Goal: Task Accomplishment & Management: Use online tool/utility

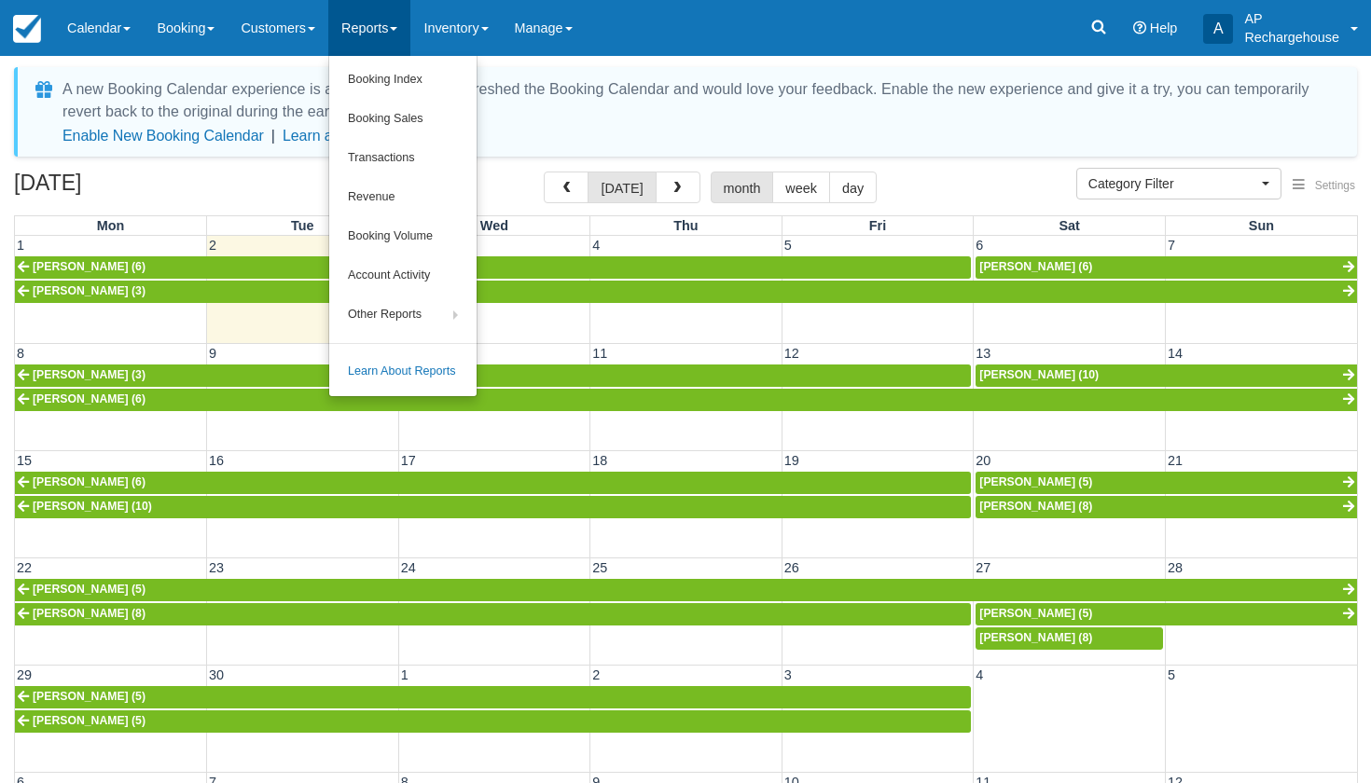
select select
click at [390, 115] on link "Booking Sales" at bounding box center [402, 119] width 147 height 39
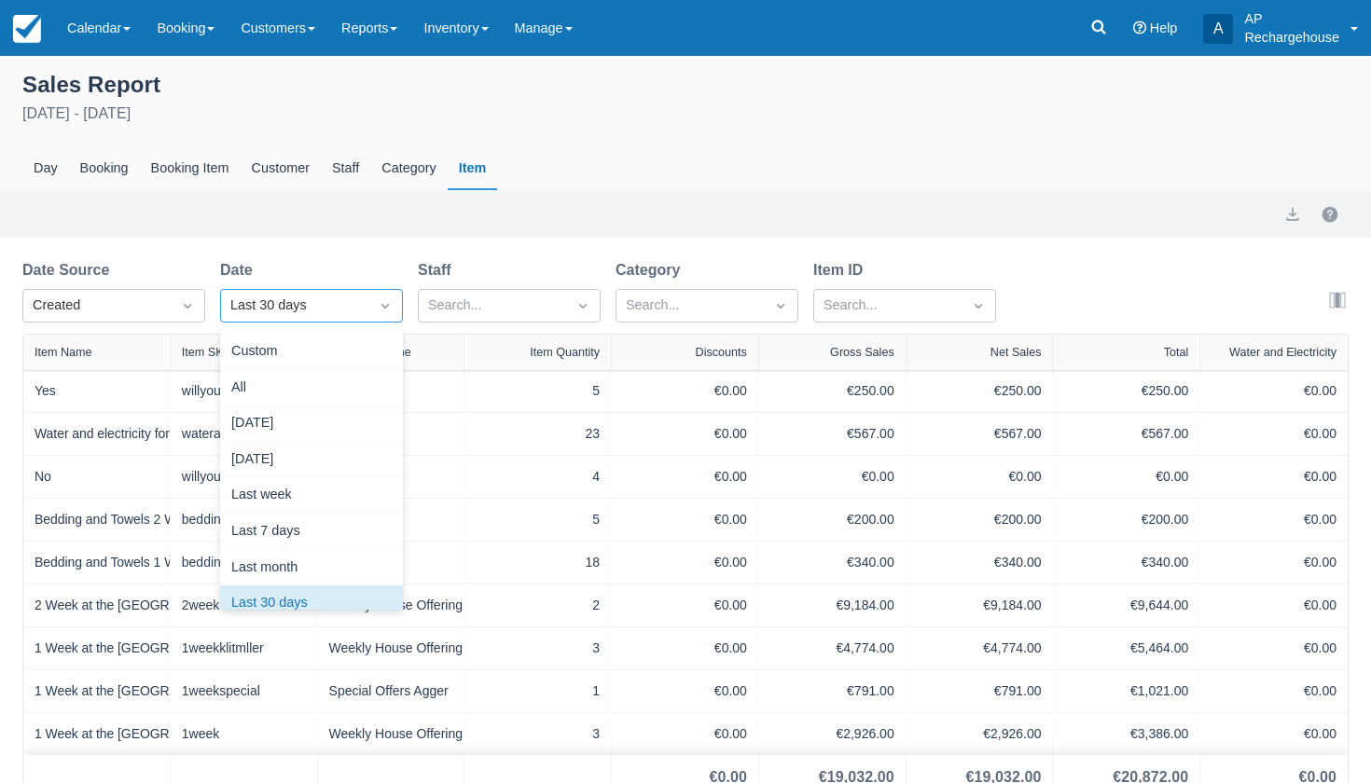
click at [366, 310] on div "Last 30 days" at bounding box center [294, 306] width 147 height 30
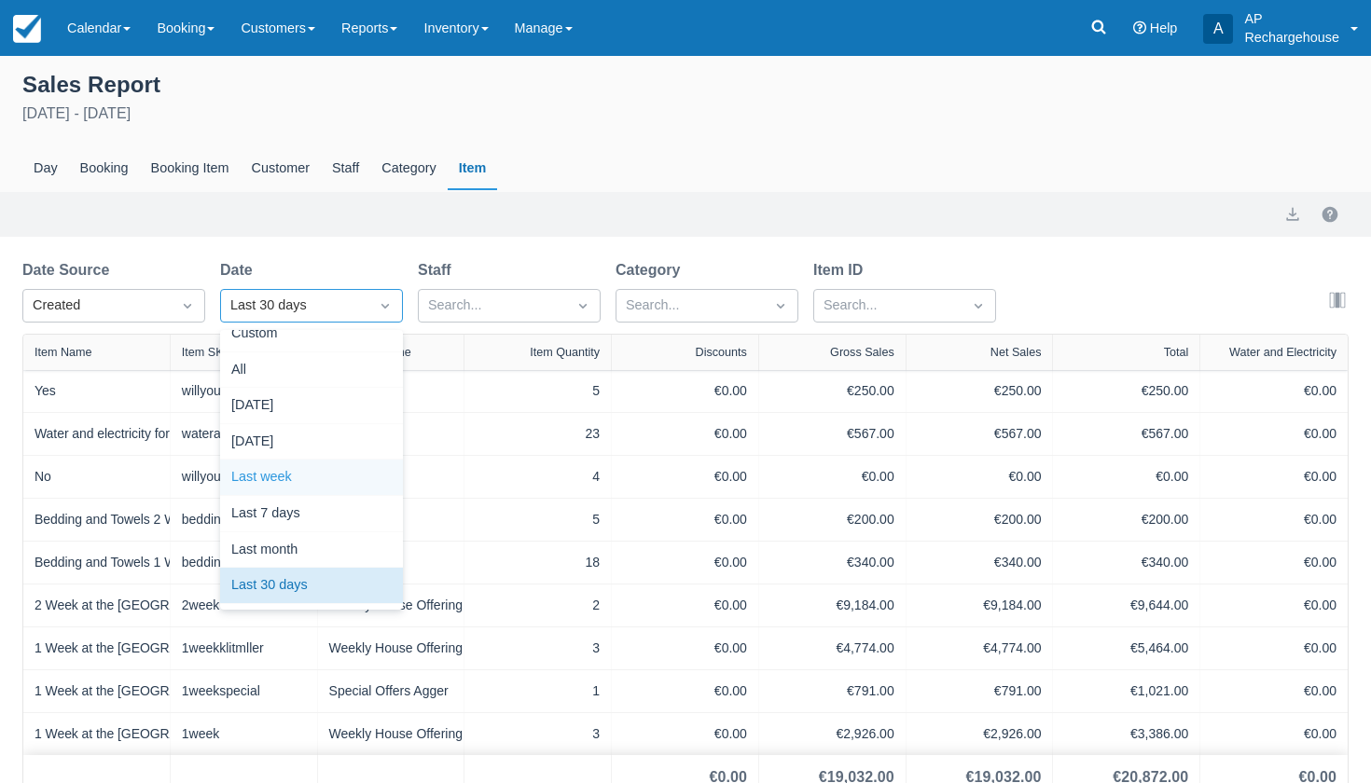
click at [346, 473] on div "Last week" at bounding box center [311, 478] width 183 height 36
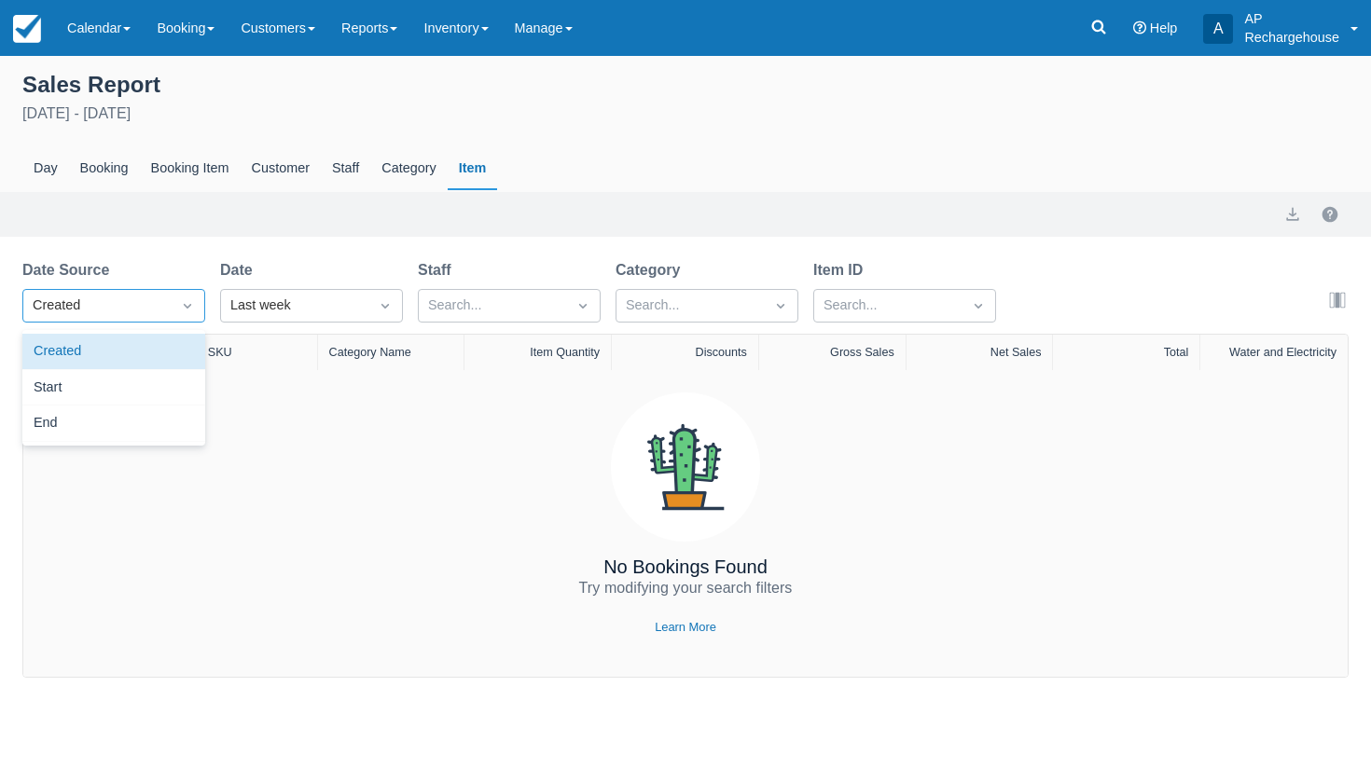
click at [182, 311] on icon "Dropdown icon" at bounding box center [187, 306] width 19 height 19
click at [120, 389] on div "Start" at bounding box center [113, 388] width 183 height 36
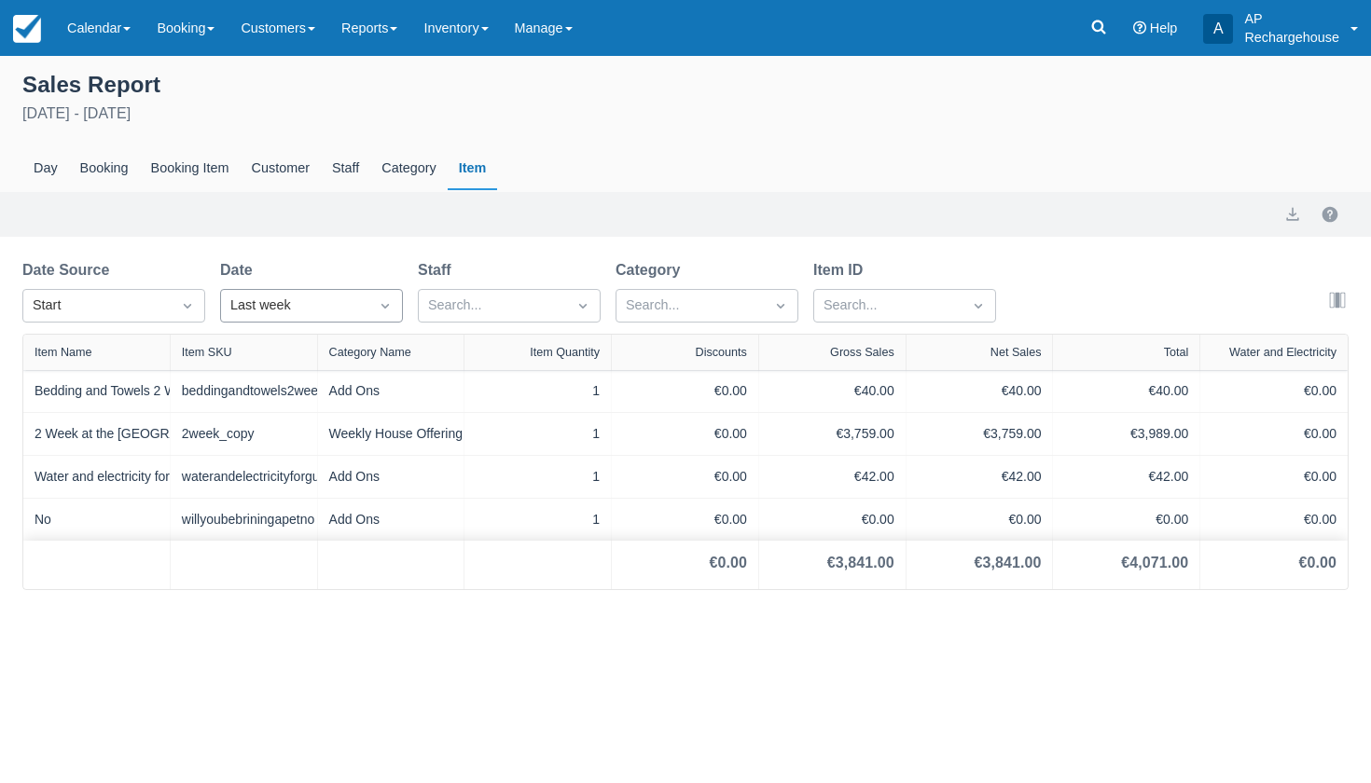
click at [283, 309] on div "Last week" at bounding box center [294, 306] width 129 height 21
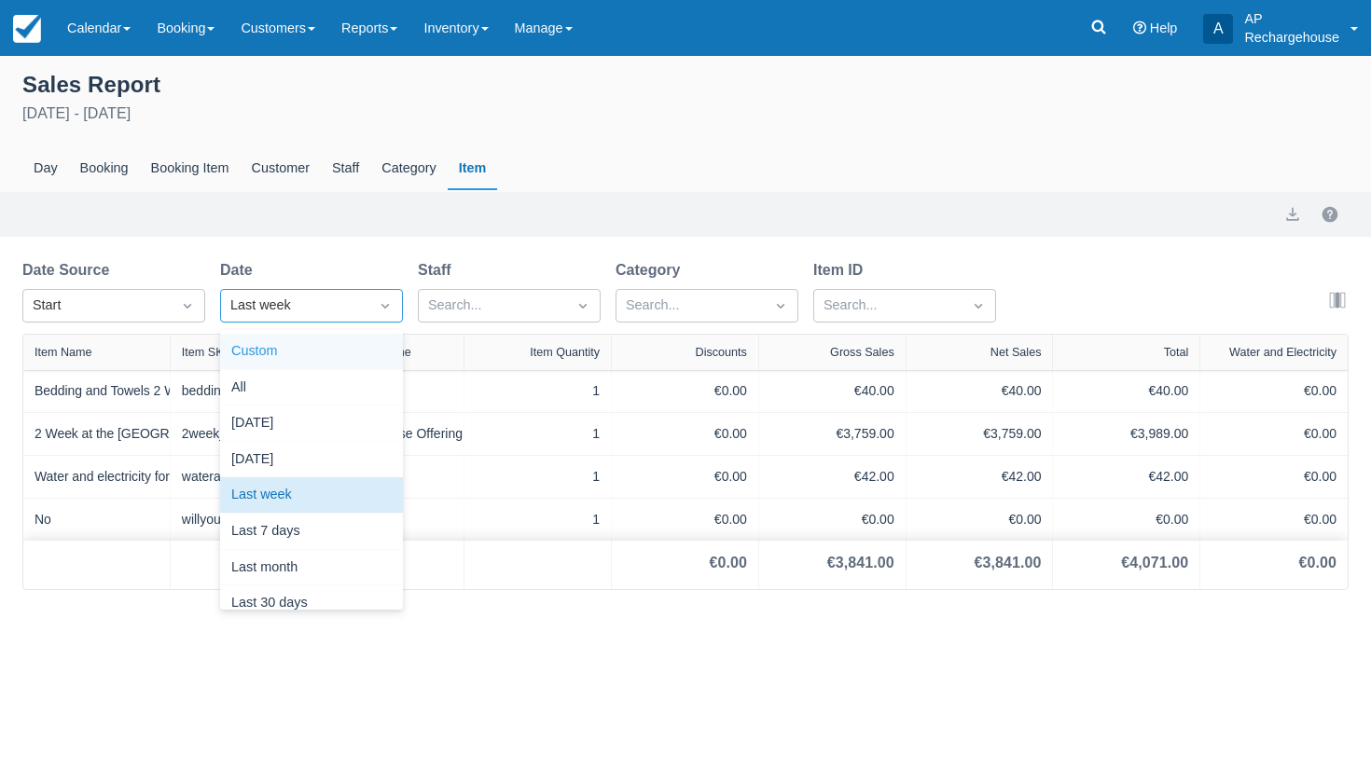
click at [280, 352] on div "Custom" at bounding box center [311, 352] width 183 height 36
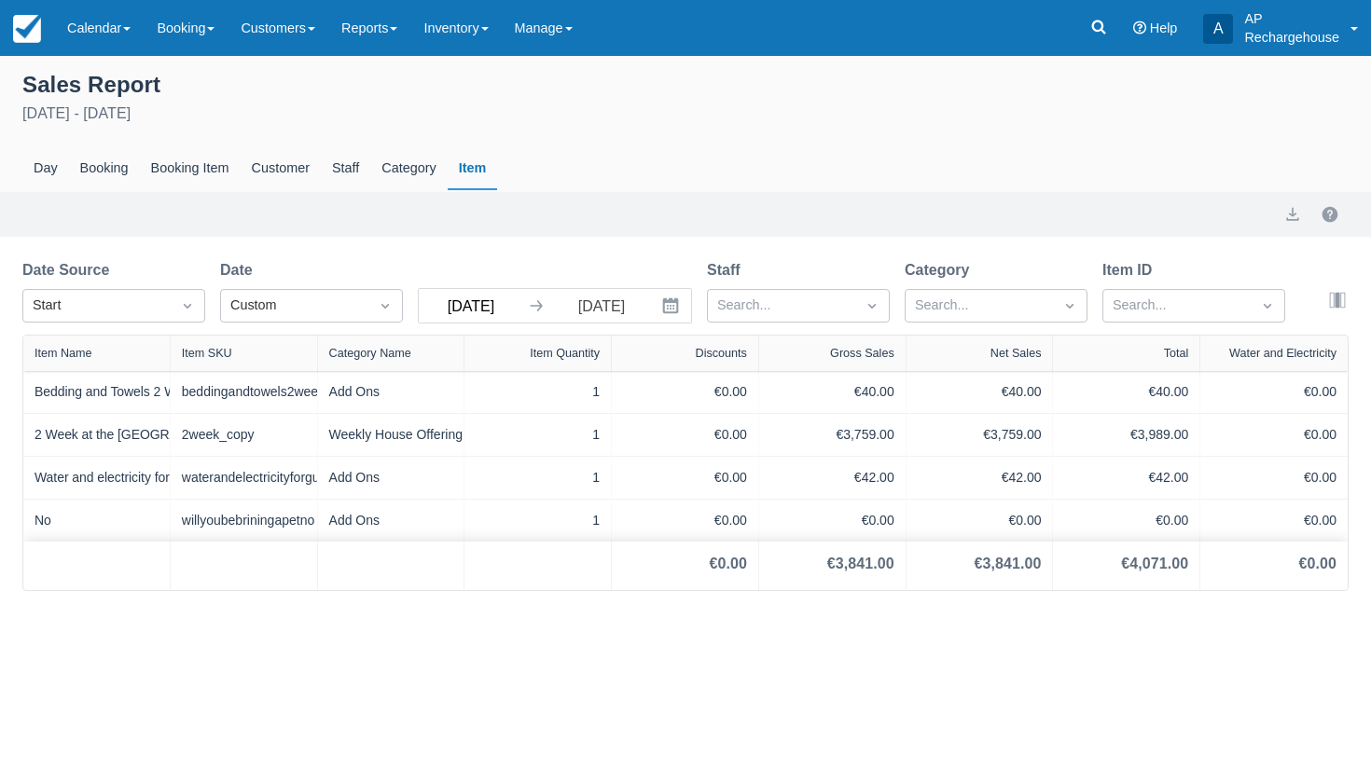
click at [491, 310] on input "Aug 25 25" at bounding box center [471, 306] width 104 height 34
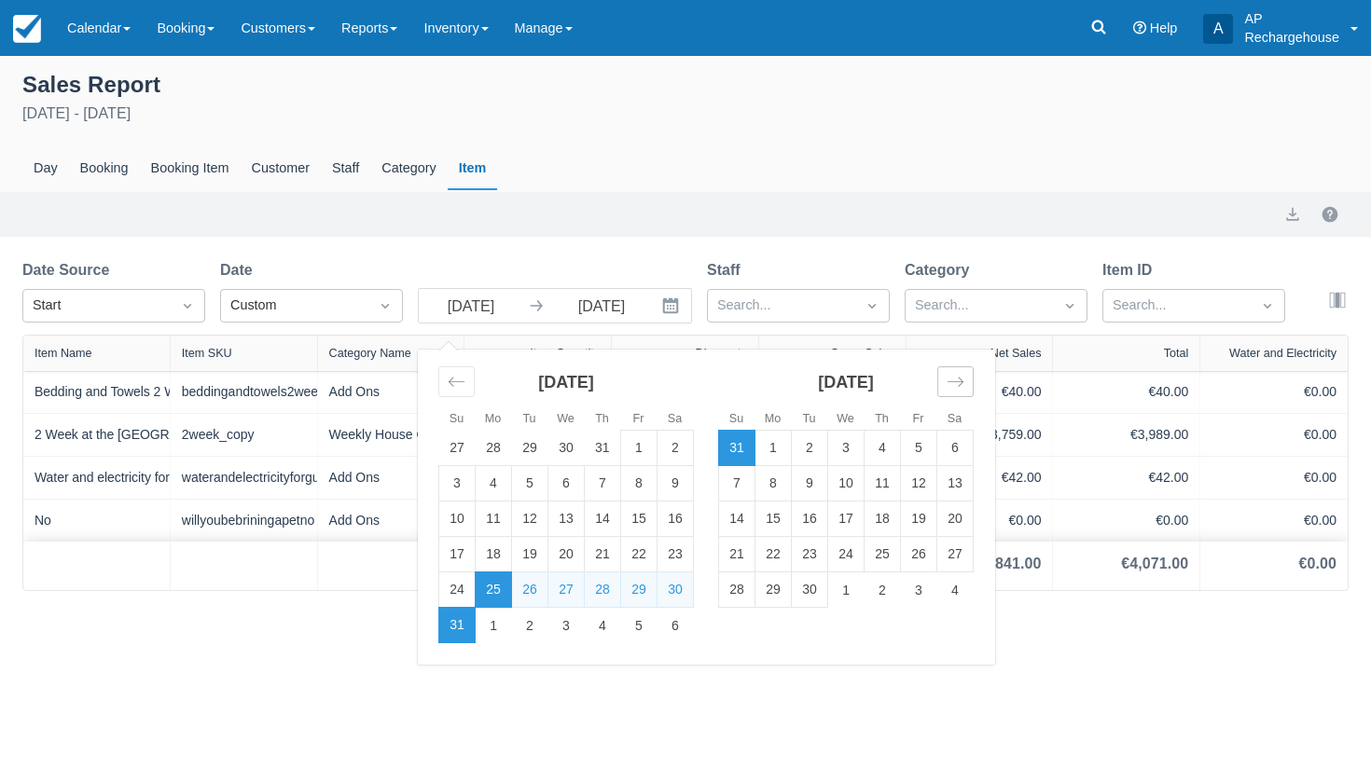
click at [955, 391] on icon "Move forward to switch to the next month." at bounding box center [955, 382] width 18 height 18
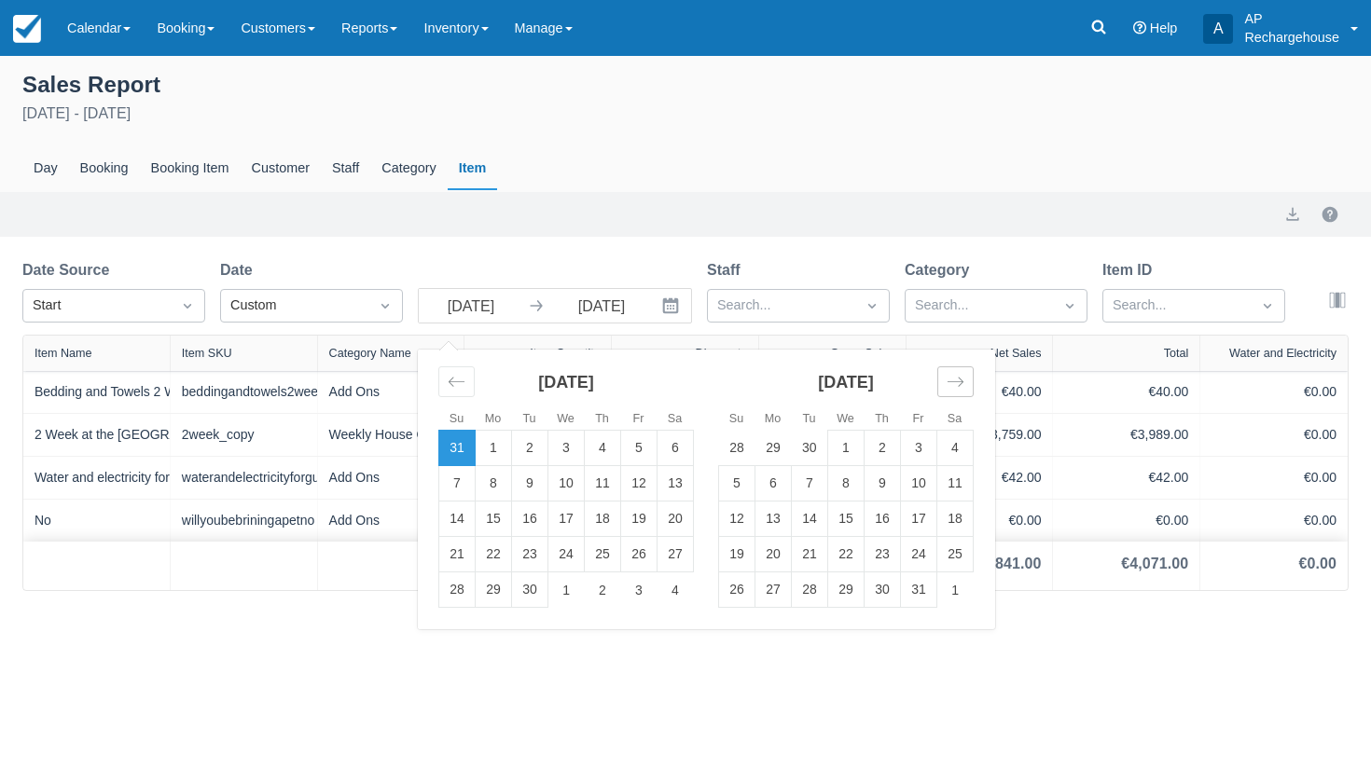
click at [955, 391] on icon "Move forward to switch to the next month." at bounding box center [955, 382] width 18 height 18
click at [597, 446] on td "1" at bounding box center [603, 448] width 36 height 35
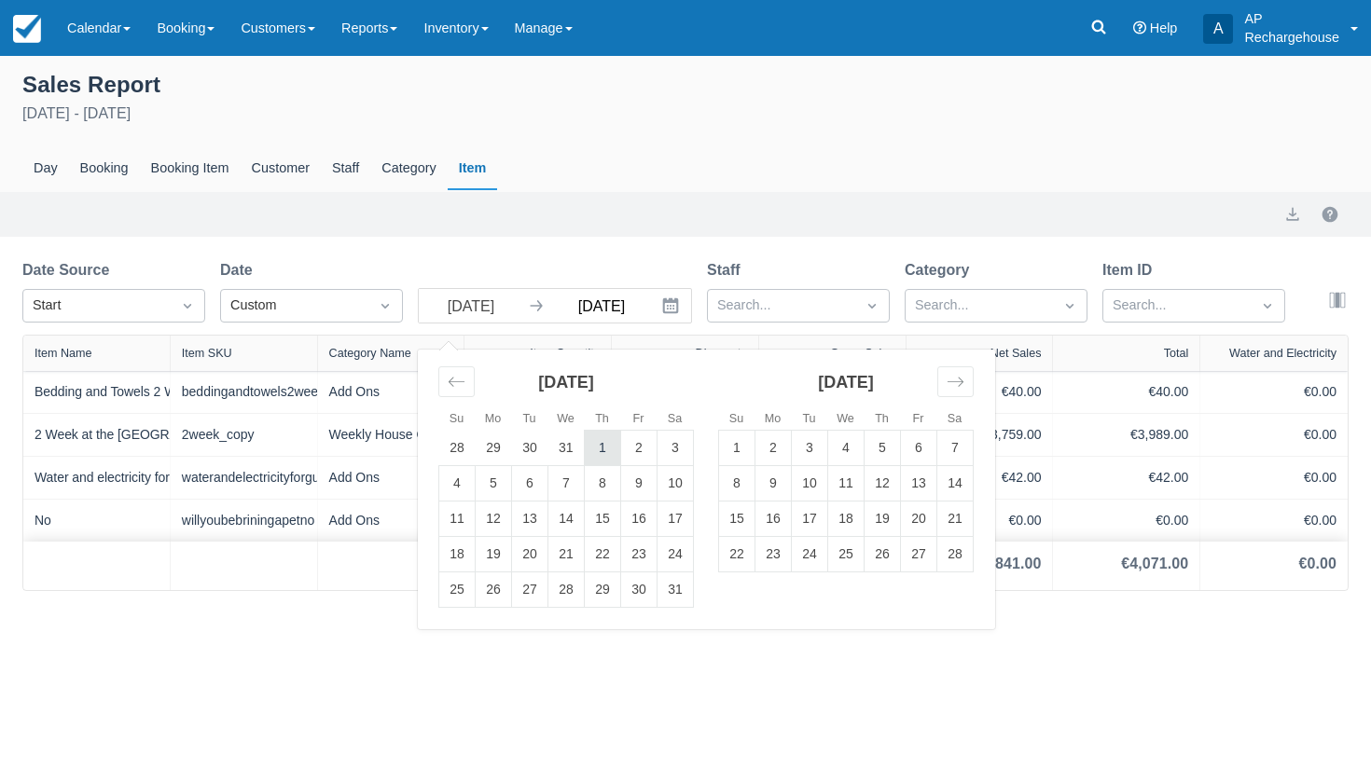
type input "Jan 01 26"
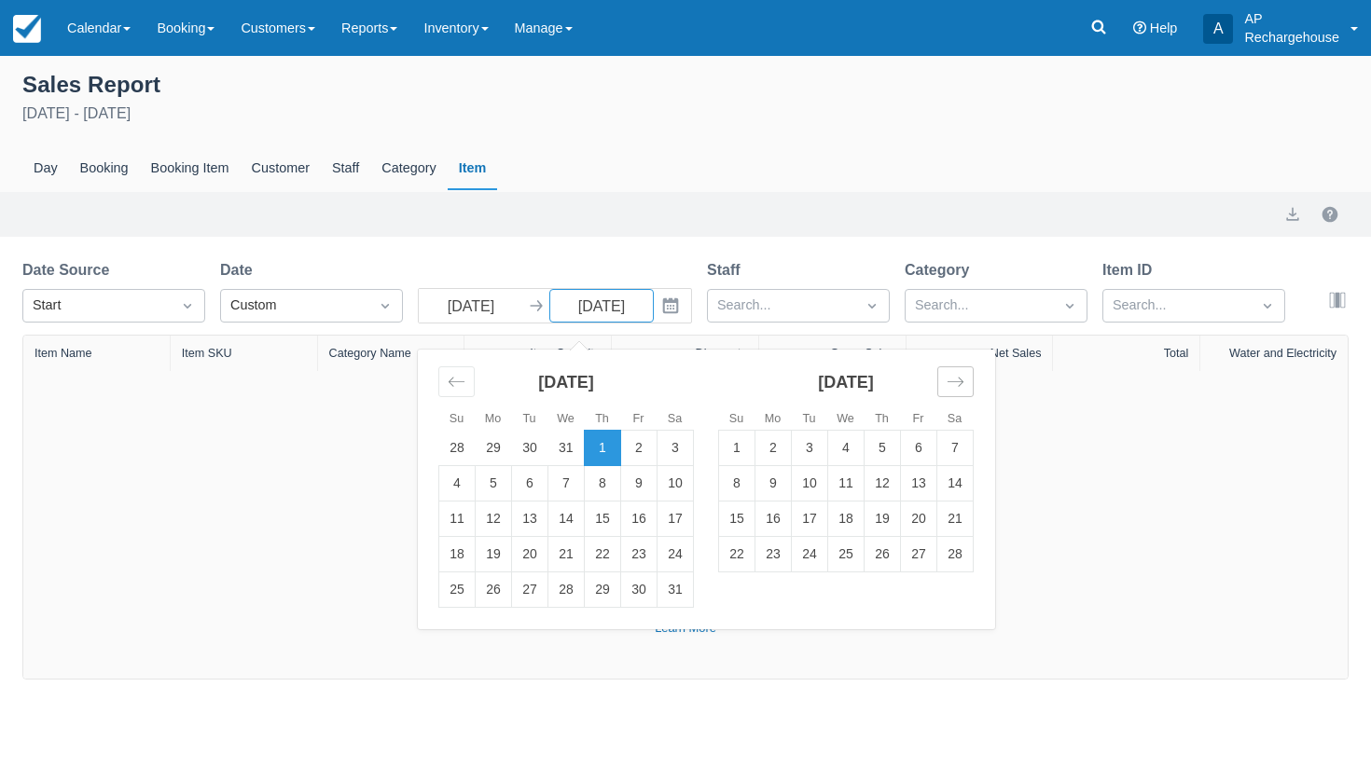
click at [953, 383] on icon "Move forward to switch to the next month." at bounding box center [955, 382] width 16 height 9
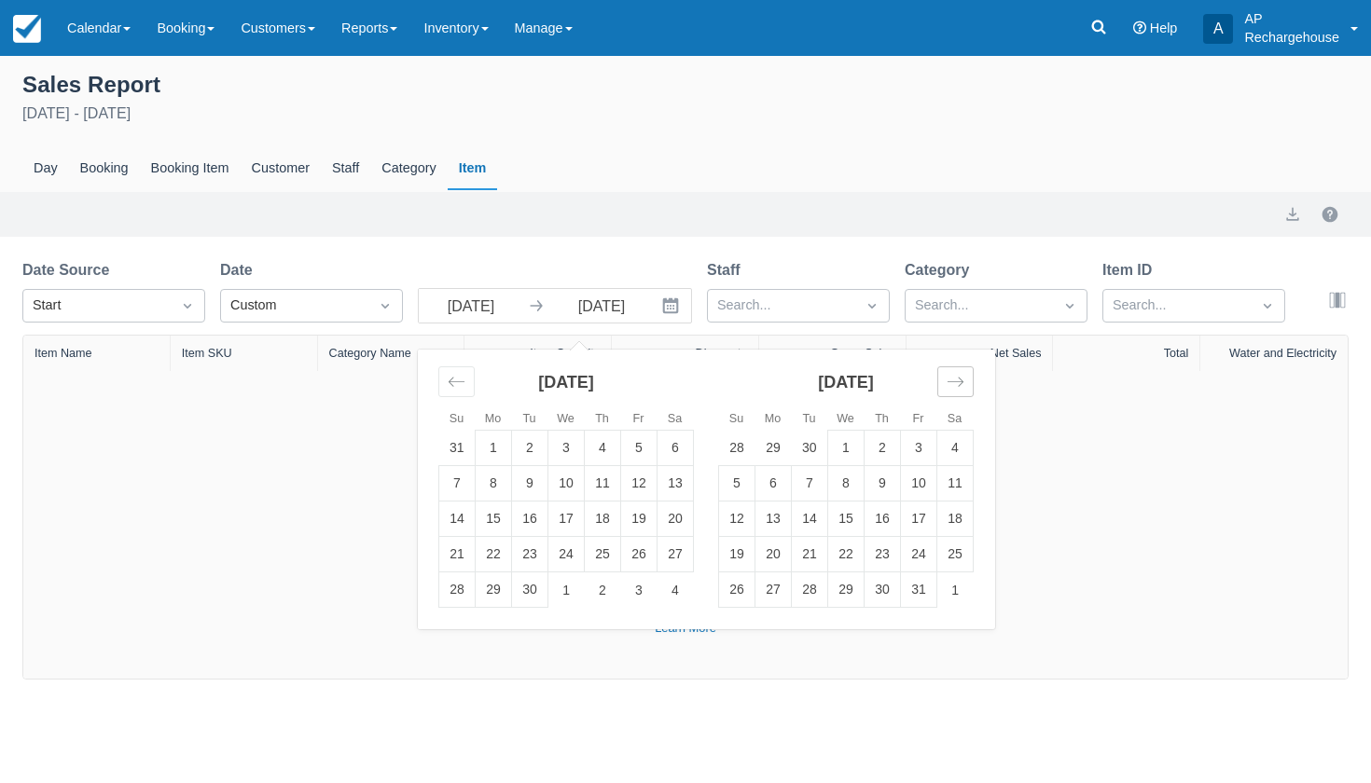
click at [953, 383] on icon "Move forward to switch to the next month." at bounding box center [955, 382] width 16 height 9
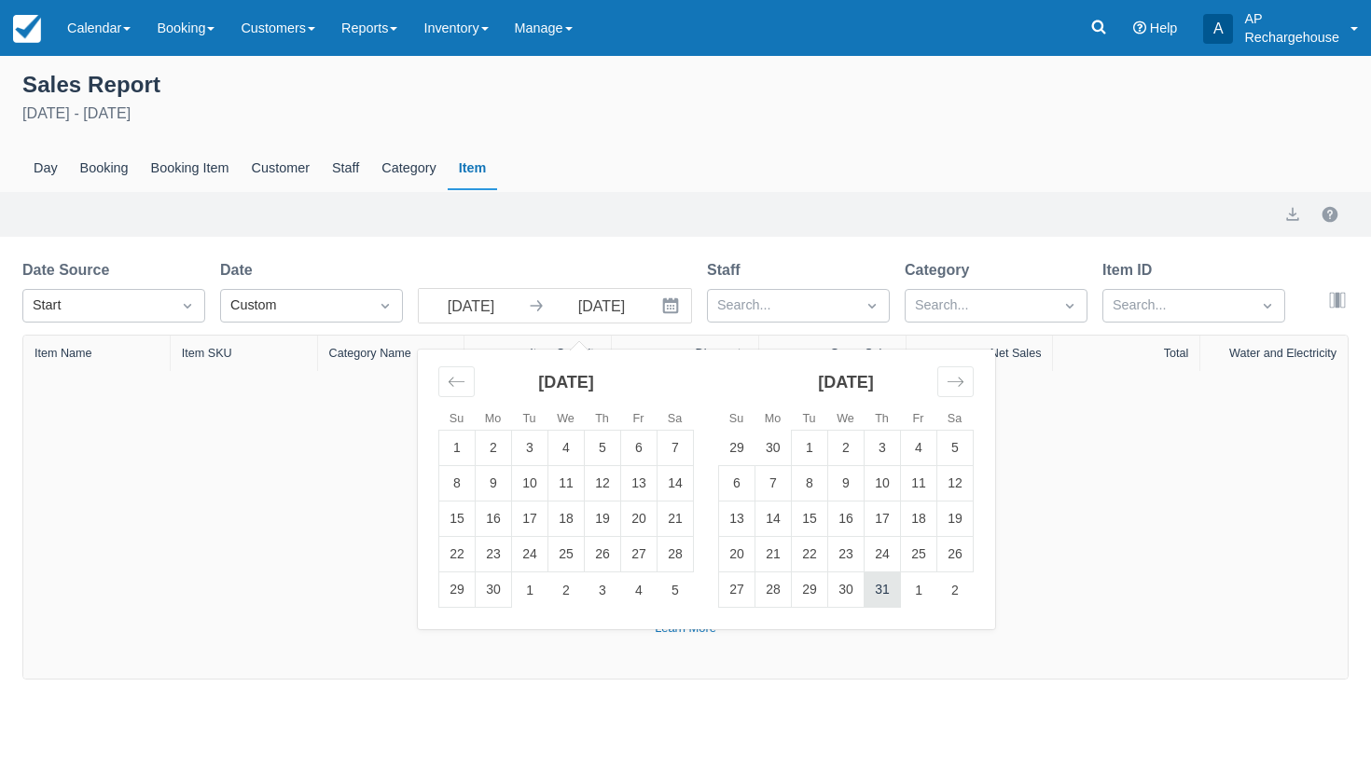
click at [882, 588] on td "31" at bounding box center [882, 590] width 36 height 35
type input "Dec 31 26"
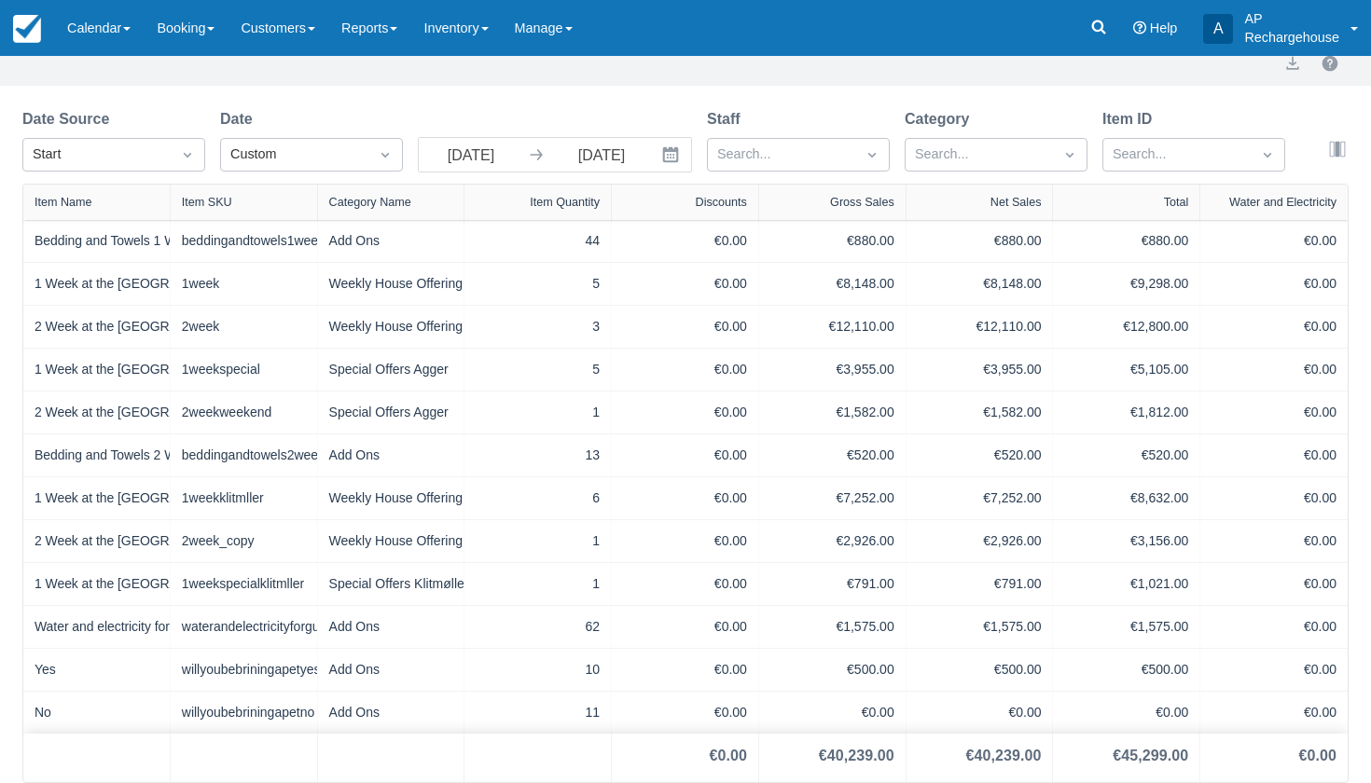
scroll to position [153, 0]
